Goal: Task Accomplishment & Management: Manage account settings

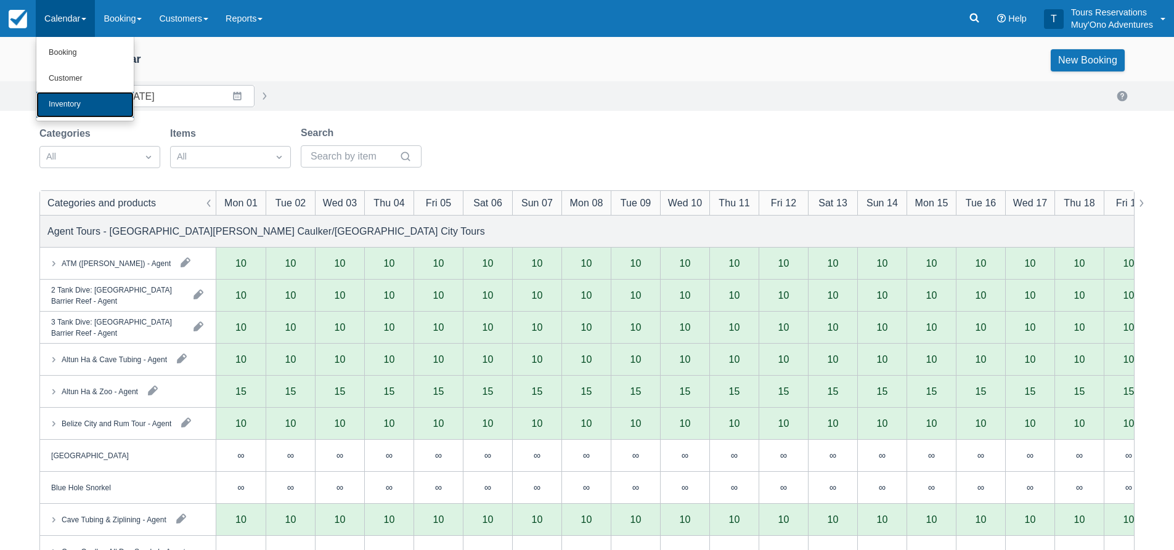
click at [78, 107] on link "Inventory" at bounding box center [84, 105] width 97 height 26
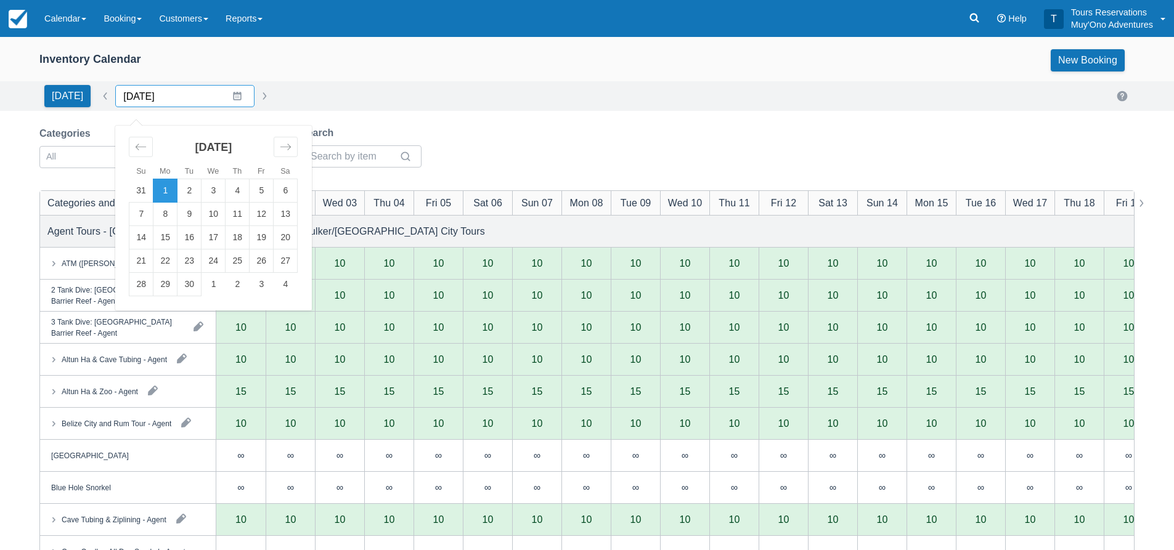
drag, startPoint x: 147, startPoint y: 101, endPoint x: 197, endPoint y: 104, distance: 50.0
click at [147, 100] on input "[DATE]" at bounding box center [184, 96] width 139 height 22
click at [274, 144] on div "Move forward to switch to the next month." at bounding box center [286, 147] width 24 height 20
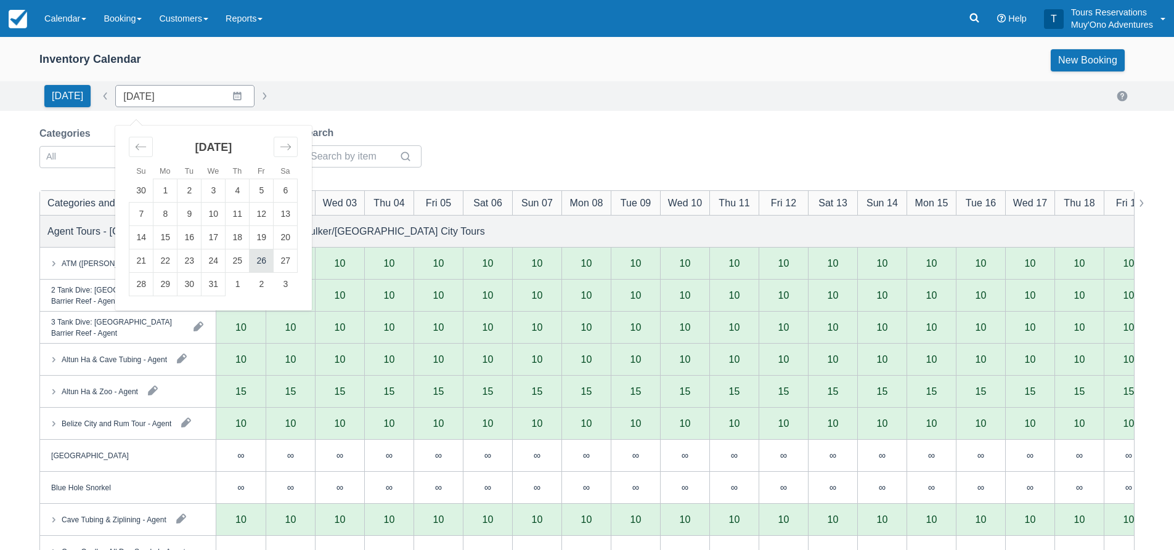
click at [253, 257] on td "26" at bounding box center [262, 261] width 24 height 23
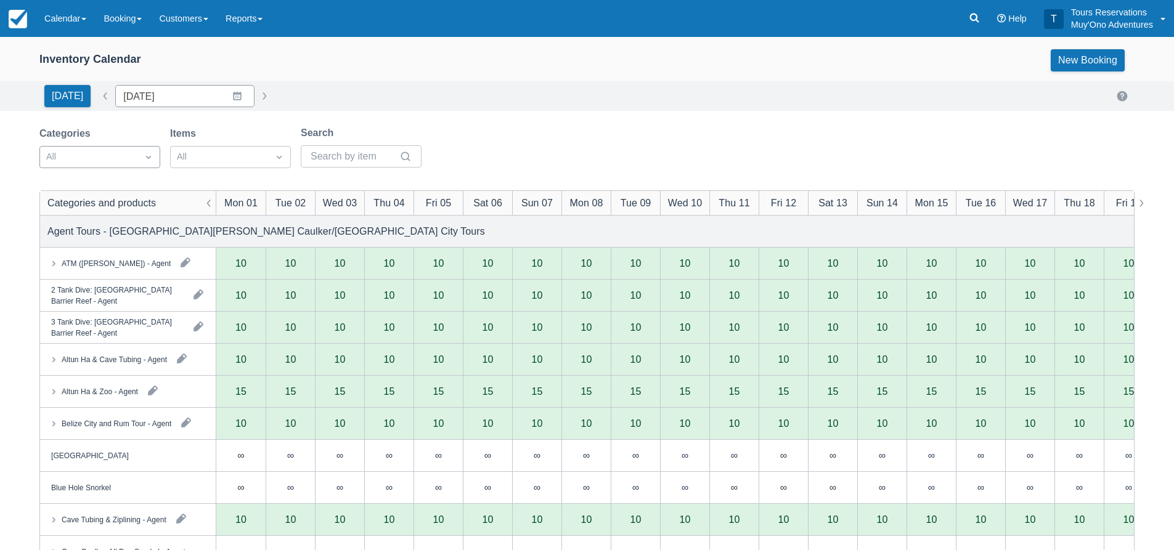
click at [118, 163] on div at bounding box center [88, 157] width 85 height 16
type input "[DATE]"
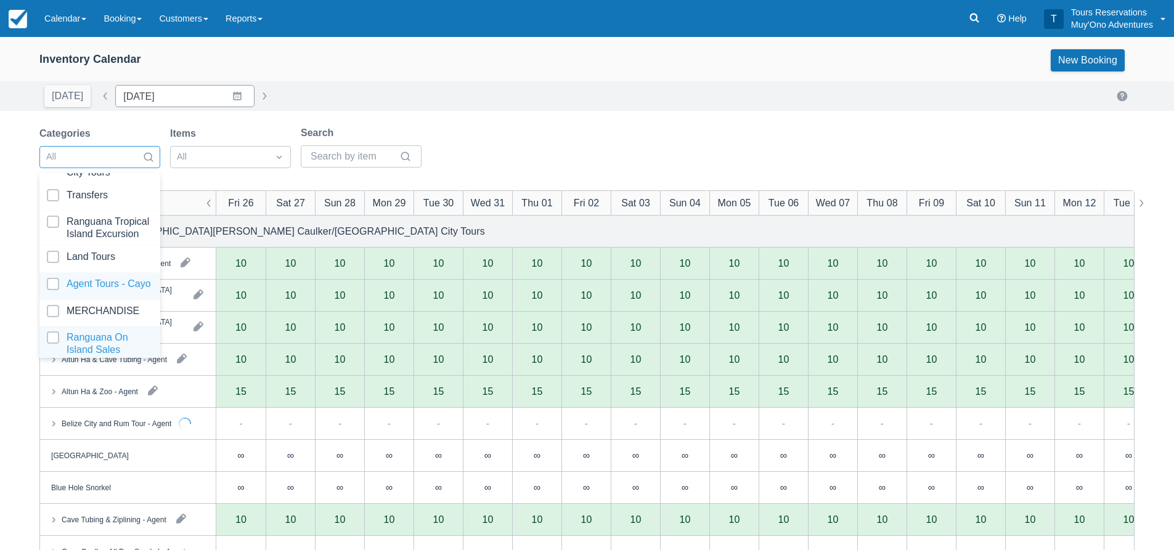
scroll to position [126, 0]
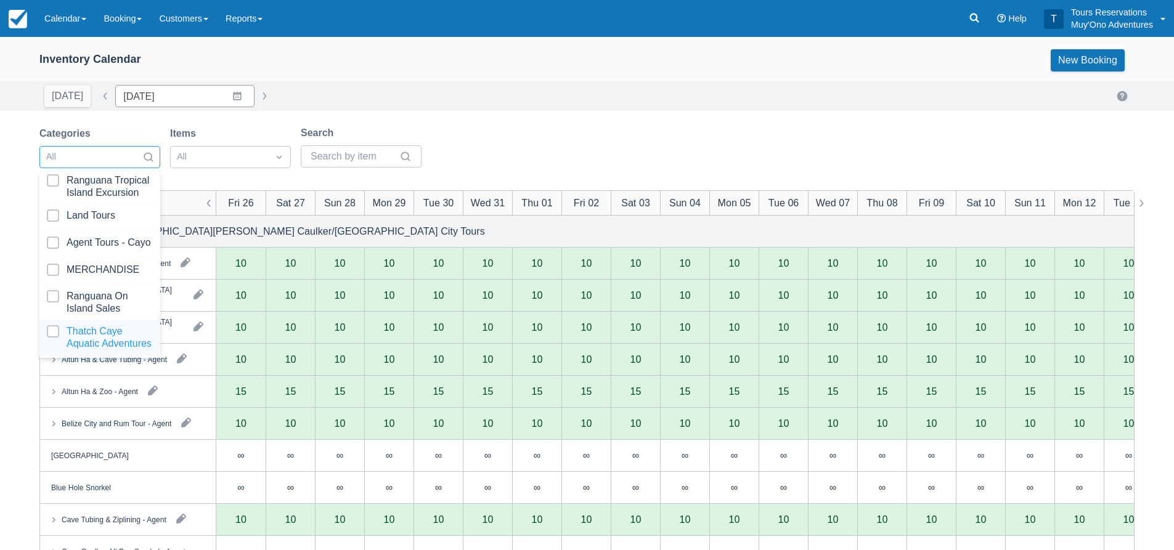
click at [84, 321] on div "Thatch Caye Aquatic Adventures" at bounding box center [99, 338] width 121 height 35
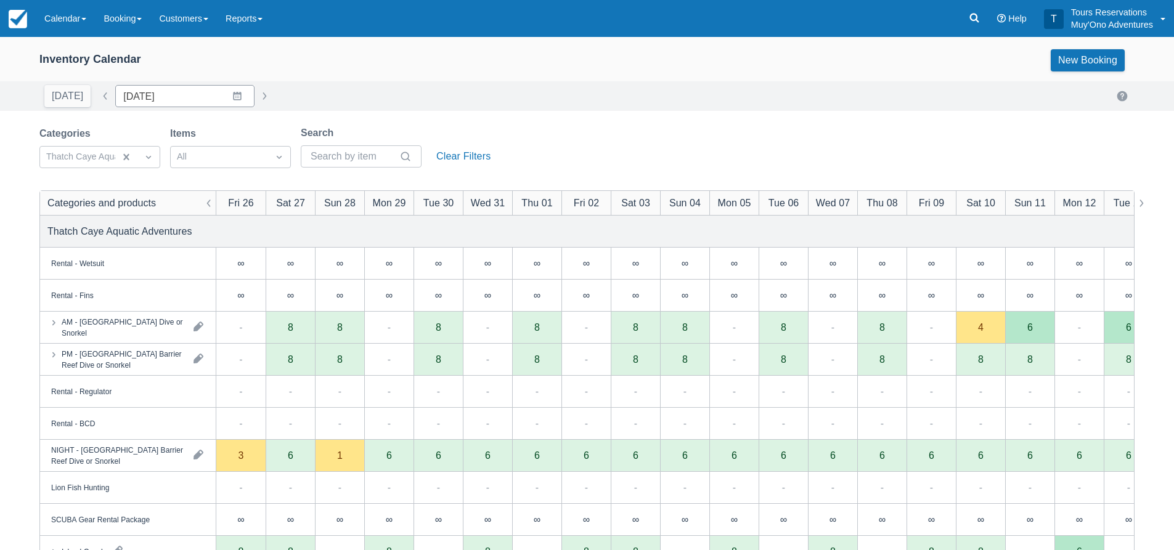
click at [498, 117] on div "Inventory Calendar New Booking [DATE] Date [DATE] Navigate forward to interact …" at bounding box center [587, 395] width 1174 height 717
click at [452, 235] on div "Thatch Caye Aquatic Adventures" at bounding box center [587, 231] width 1094 height 31
drag, startPoint x: 553, startPoint y: 142, endPoint x: 534, endPoint y: 144, distance: 19.3
click at [553, 142] on div "Categories Thatch Caye Aquatic Adventures Items All Search Clear Filters" at bounding box center [586, 151] width 1095 height 50
click at [626, 128] on div "Categories Thatch Caye Aquatic Adventures Items All Search Clear Filters" at bounding box center [586, 151] width 1095 height 50
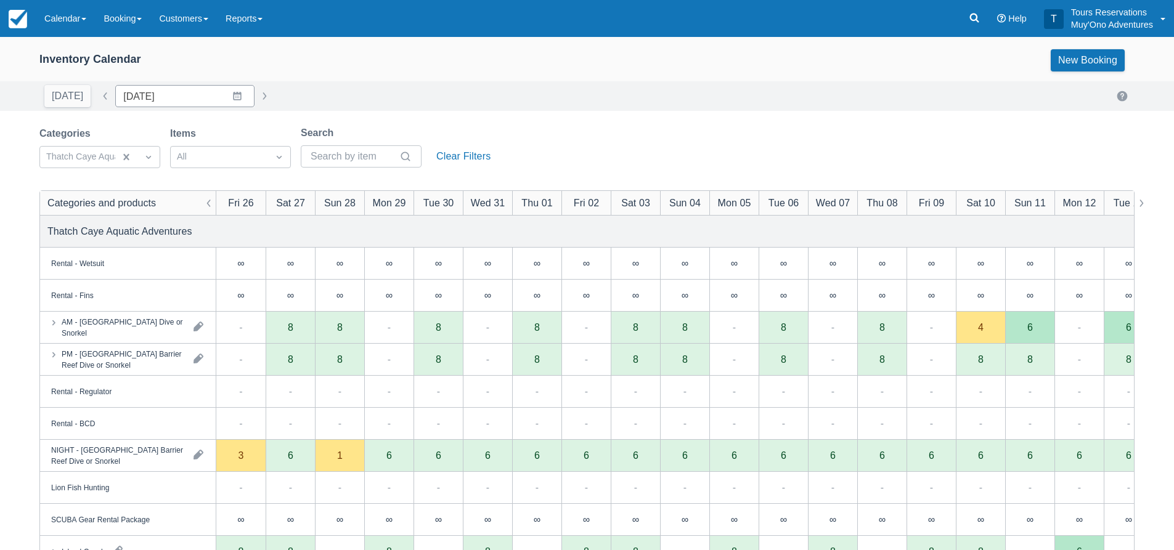
click at [725, 75] on div "Inventory Calendar New Booking" at bounding box center [587, 62] width 1174 height 37
click at [592, 129] on div "Categories Thatch Caye Aquatic Adventures Items All Search Clear Filters" at bounding box center [586, 151] width 1095 height 50
click at [590, 121] on div "Inventory Calendar New Booking [DATE] Date [DATE] Navigate forward to interact …" at bounding box center [587, 395] width 1174 height 717
click at [650, 54] on div "Inventory Calendar New Booking" at bounding box center [586, 60] width 1095 height 22
